Goal: Information Seeking & Learning: Learn about a topic

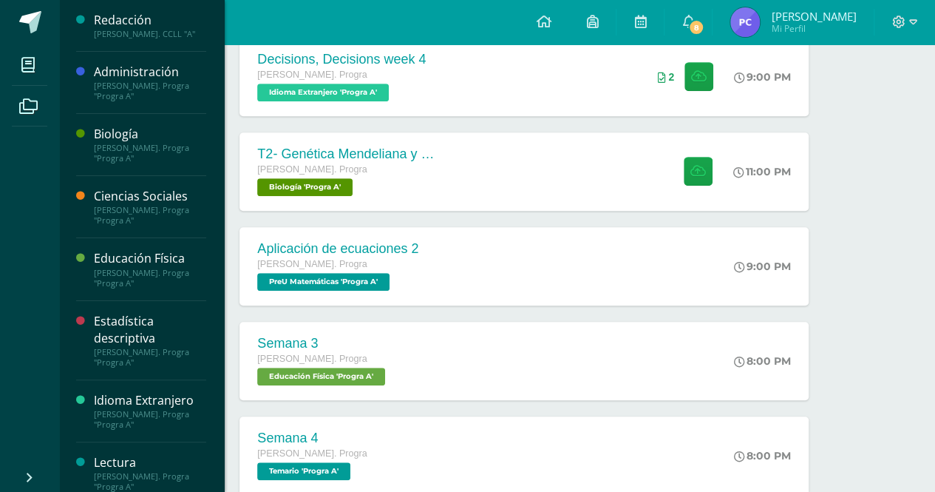
click at [163, 157] on div "[PERSON_NAME]. Progra "Progra A"" at bounding box center [150, 153] width 112 height 21
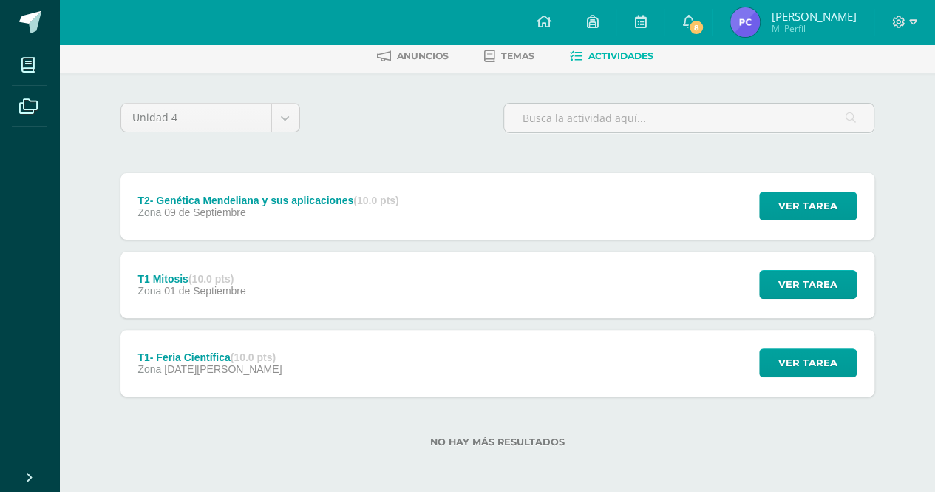
scroll to position [74, 0]
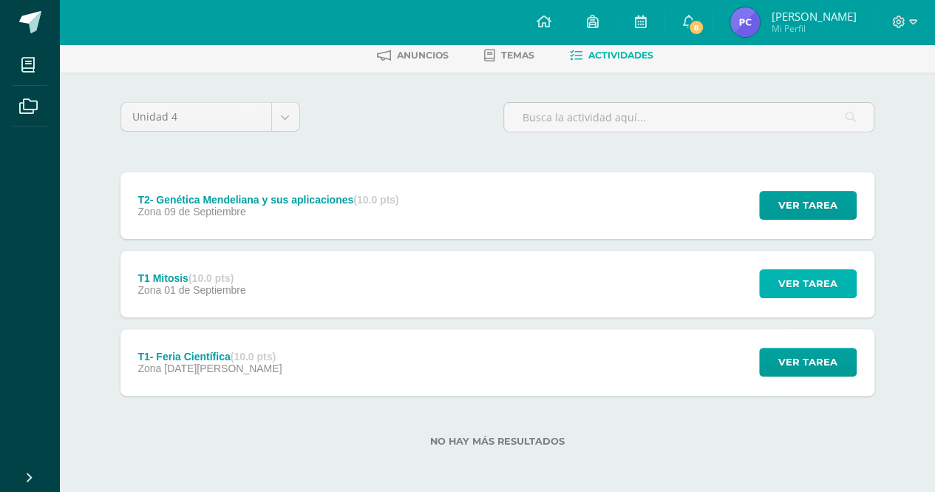
click at [827, 276] on span "Ver tarea" at bounding box center [807, 283] width 59 height 27
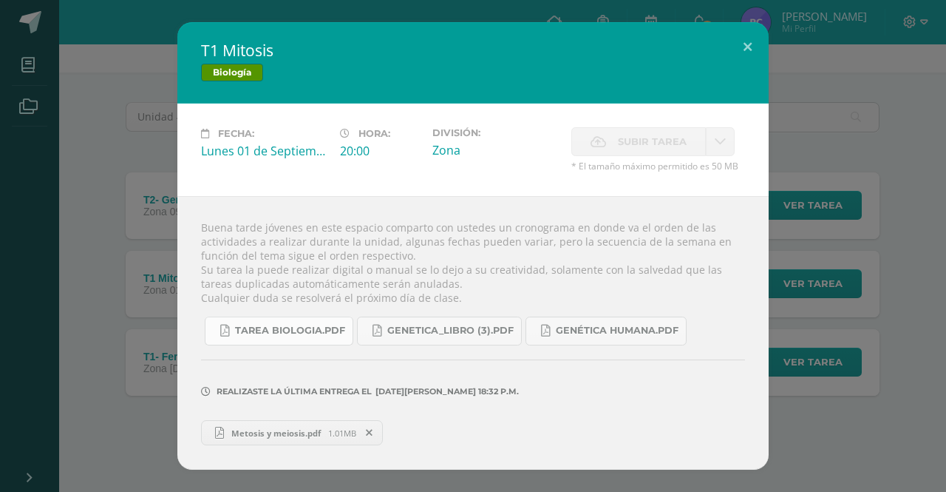
click at [321, 334] on span "Tarea biologia.pdf" at bounding box center [290, 331] width 110 height 12
click at [116, 232] on div "T1 Mitosis Biología Fecha: [DATE] Hora: 20:00 División: Zona Subir tarea" at bounding box center [473, 245] width 934 height 447
